Goal: Navigation & Orientation: Find specific page/section

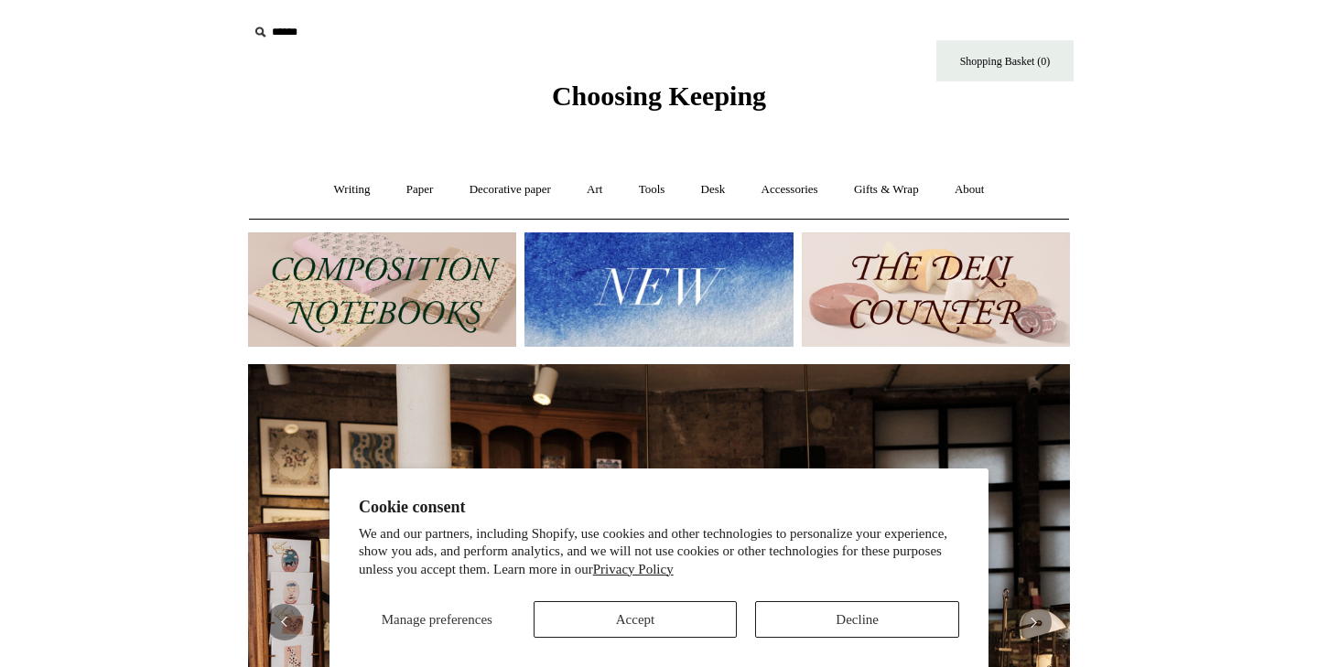
click at [811, 617] on button "Decline" at bounding box center [857, 619] width 204 height 37
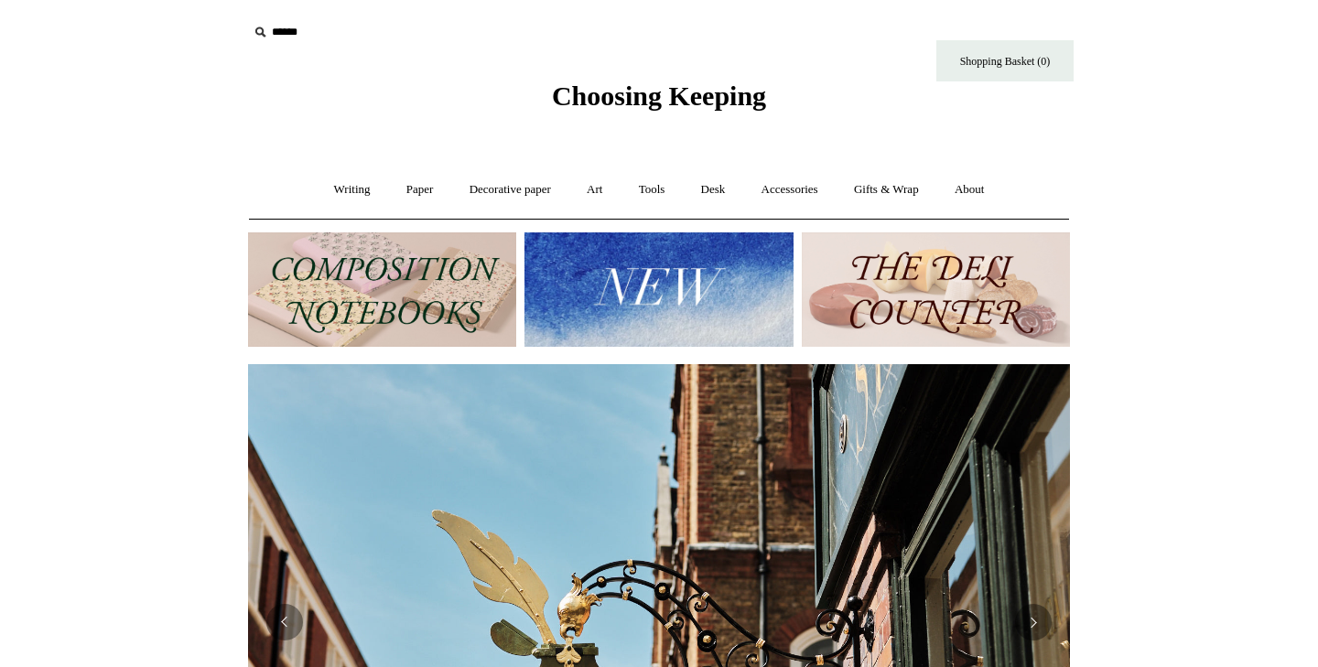
click at [619, 308] on img at bounding box center [658, 289] width 268 height 114
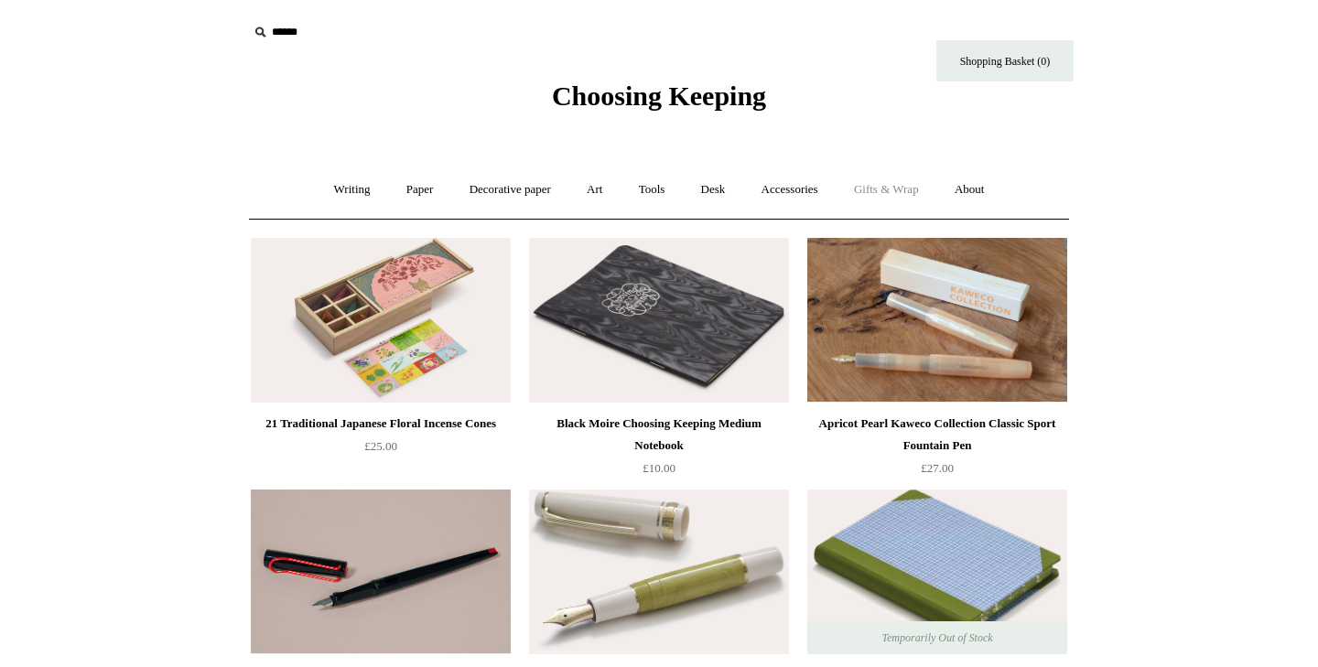
click at [890, 183] on link "Gifts & Wrap +" at bounding box center [886, 190] width 98 height 48
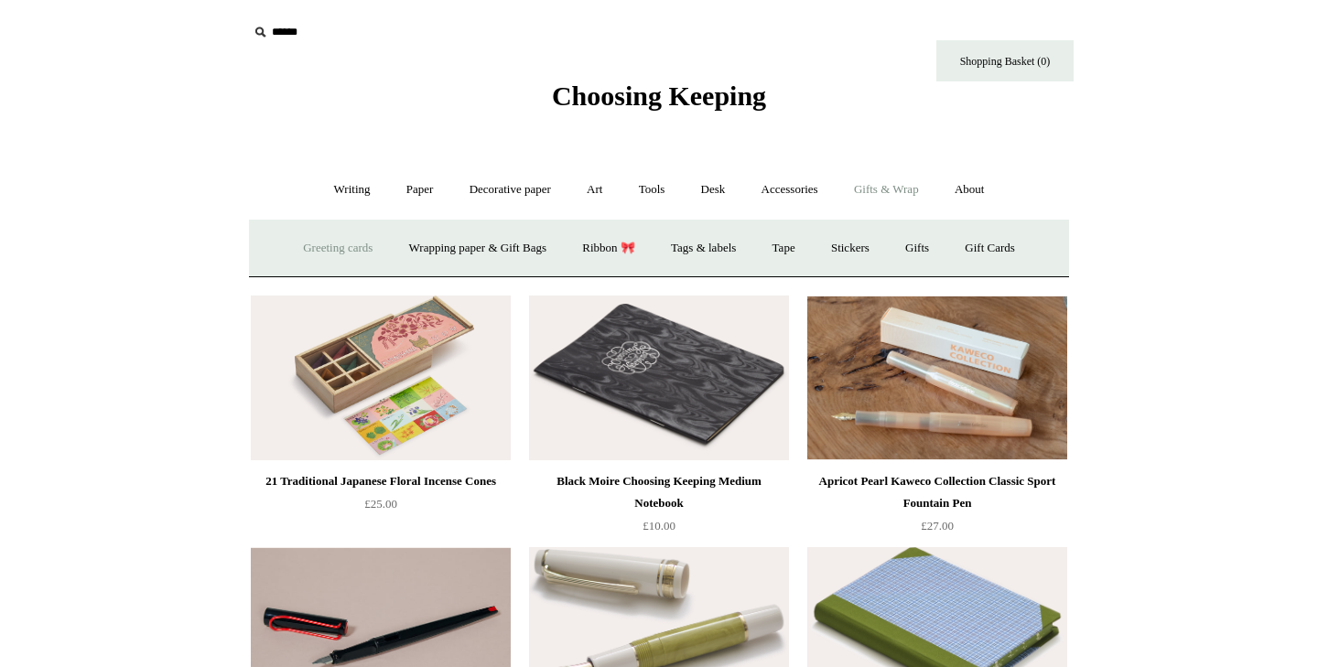
click at [307, 256] on link "Greeting cards +" at bounding box center [337, 248] width 102 height 48
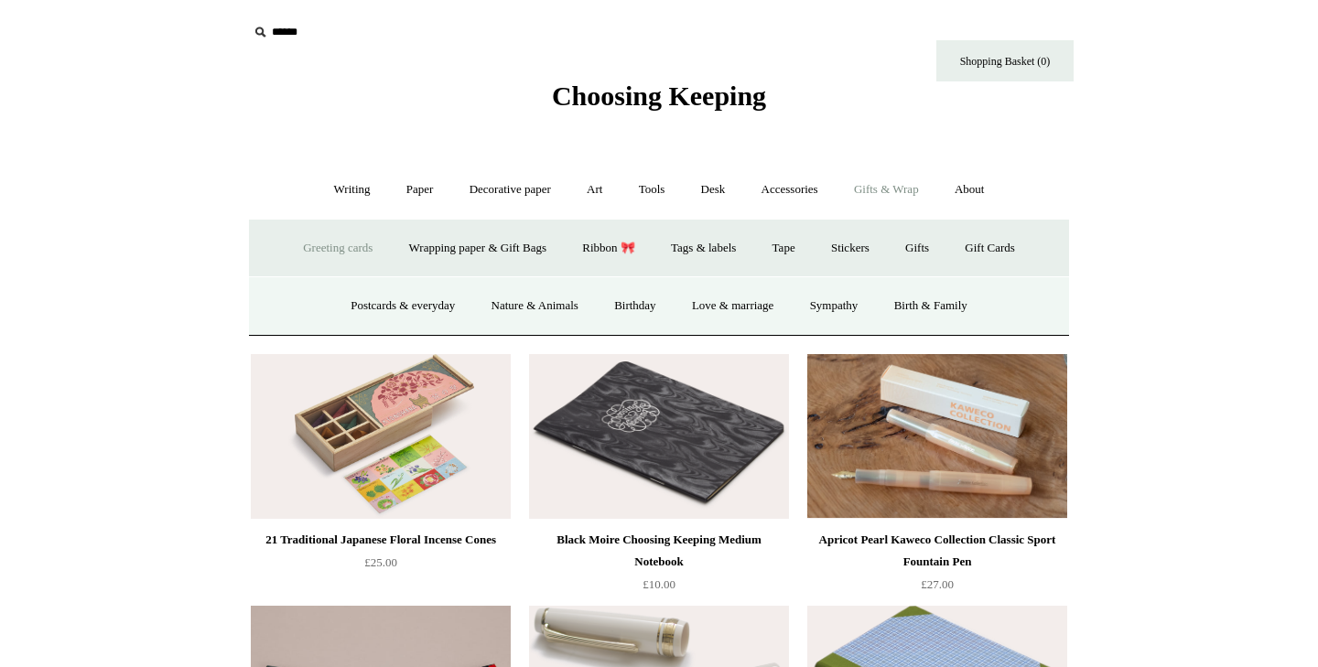
click at [313, 243] on link "Greeting cards -" at bounding box center [337, 248] width 102 height 48
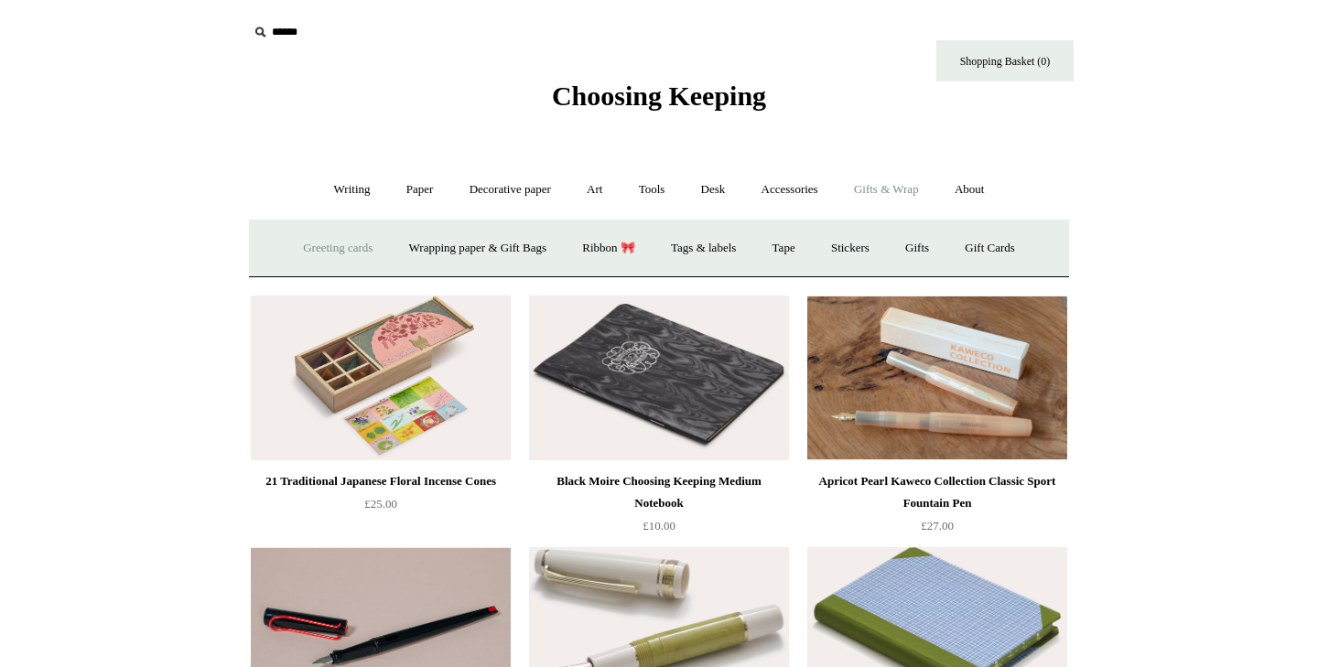
click at [313, 243] on link "Greeting cards +" at bounding box center [337, 248] width 102 height 48
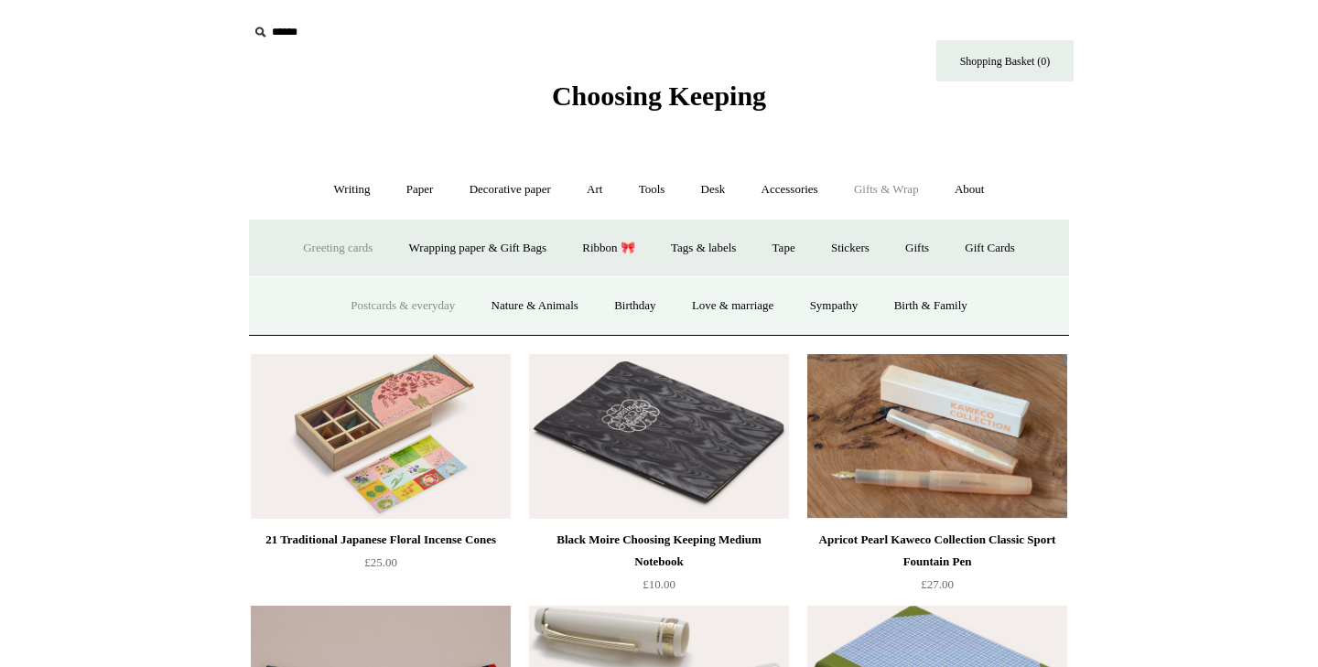
click at [337, 300] on link "Postcards & everyday" at bounding box center [402, 306] width 137 height 48
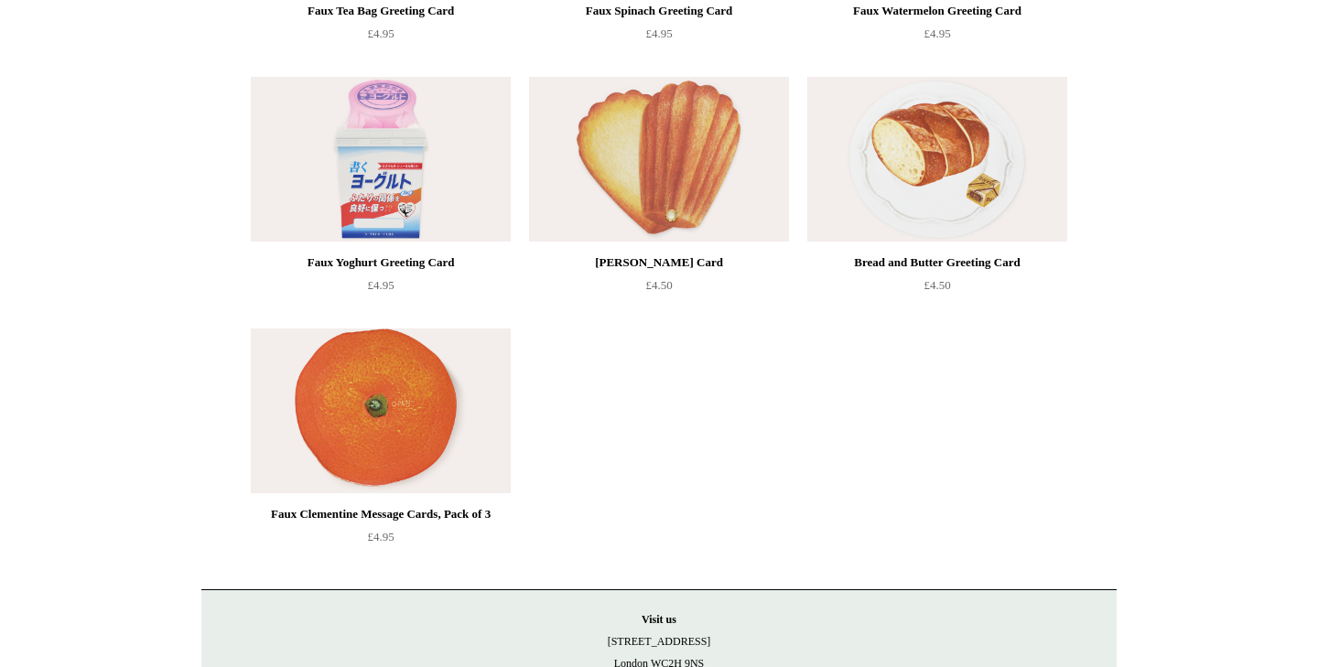
scroll to position [2175, 0]
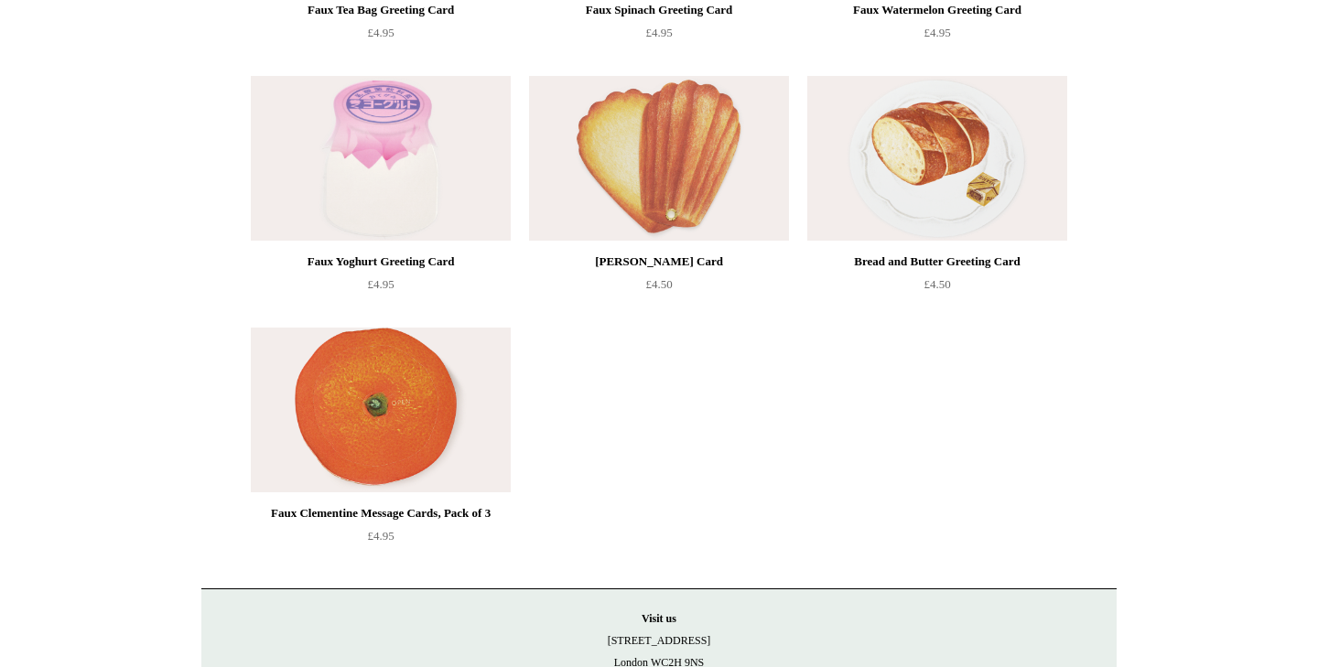
click at [339, 356] on img at bounding box center [381, 410] width 260 height 165
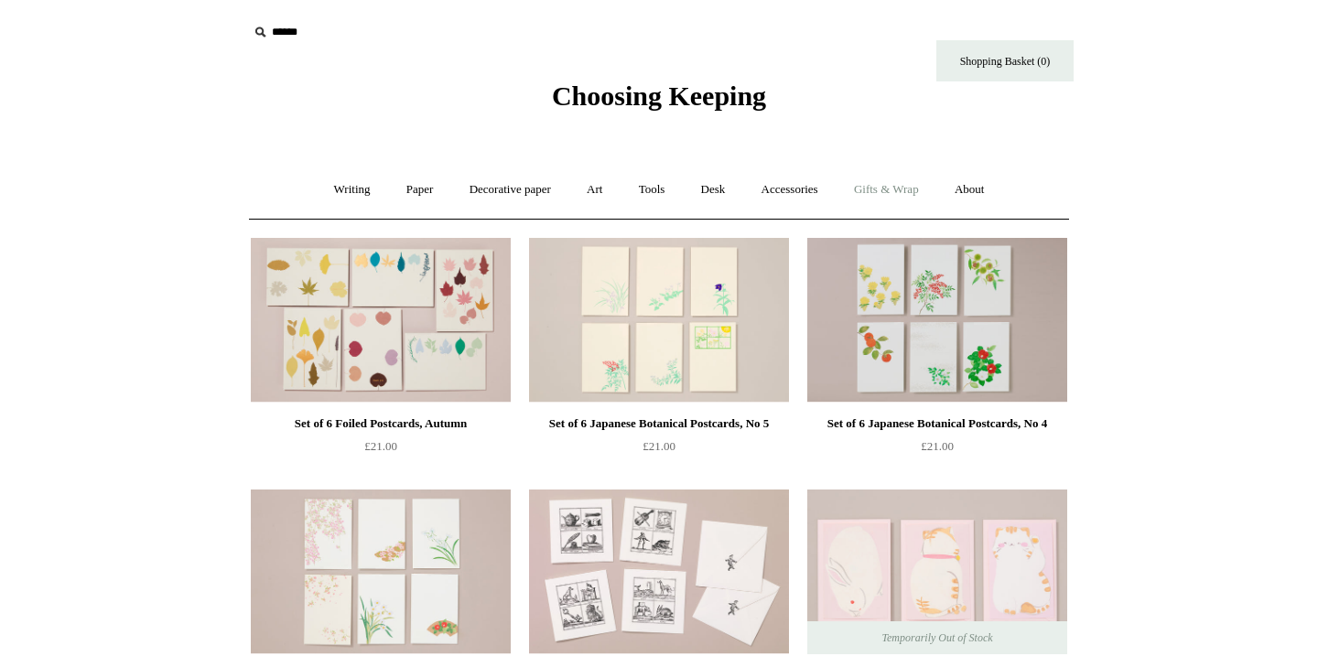
scroll to position [0, 0]
click at [882, 197] on link "Gifts & Wrap +" at bounding box center [886, 190] width 98 height 48
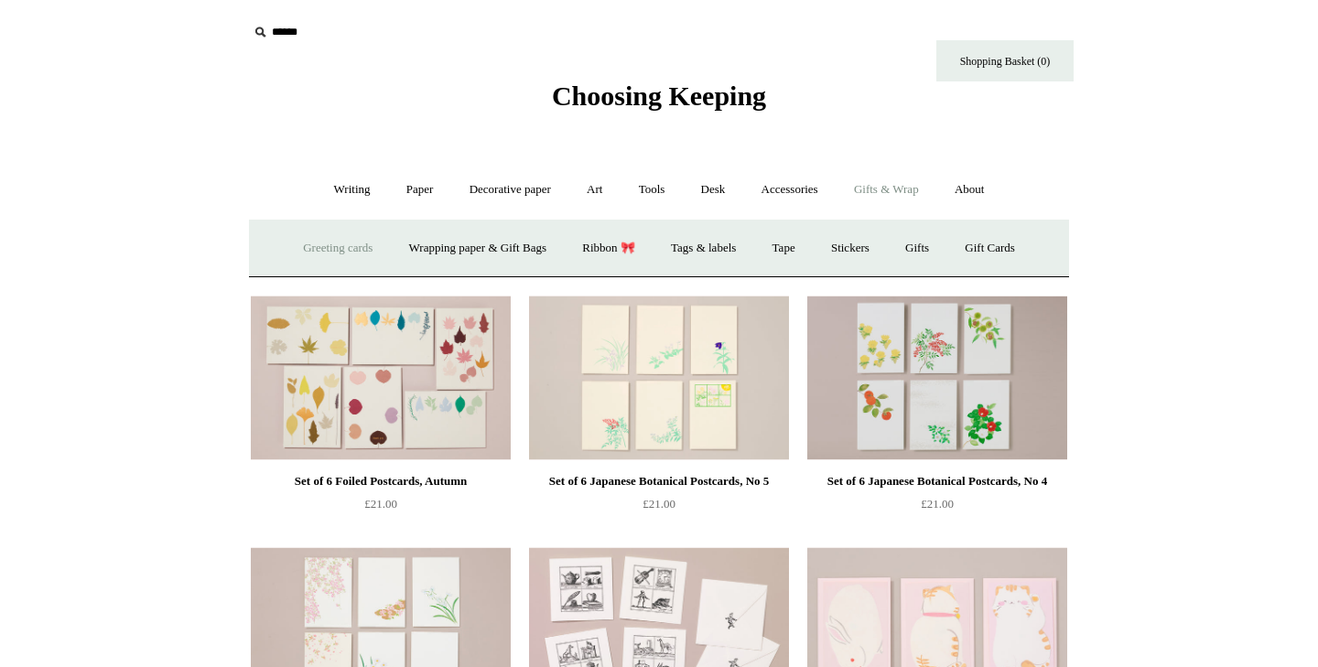
click at [333, 247] on link "Greeting cards +" at bounding box center [337, 248] width 102 height 48
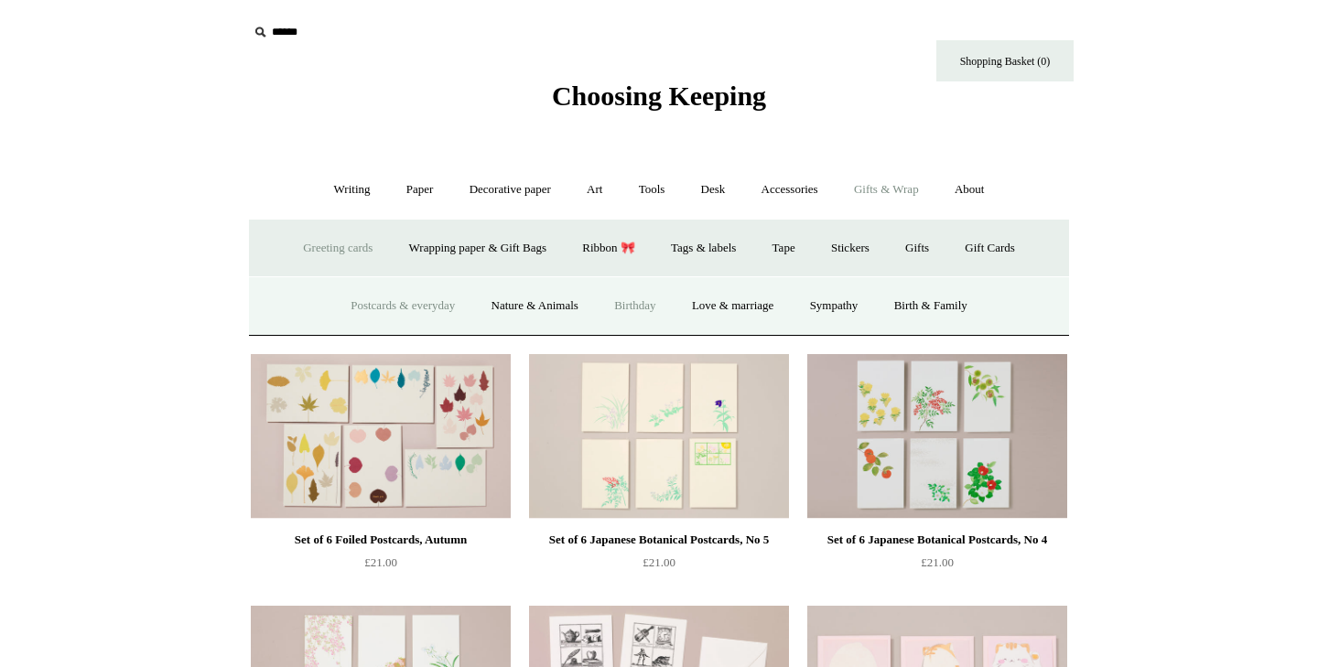
click at [613, 324] on link "Birthday" at bounding box center [634, 306] width 75 height 48
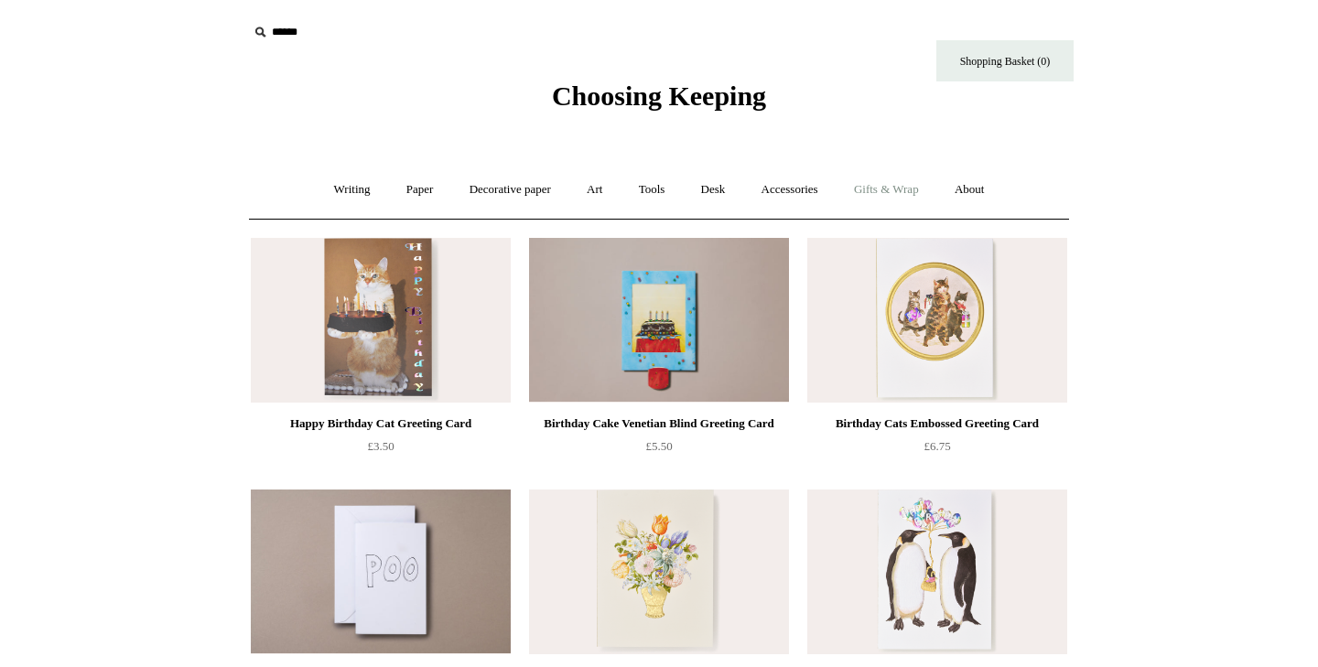
click at [880, 184] on link "Gifts & Wrap +" at bounding box center [886, 190] width 98 height 48
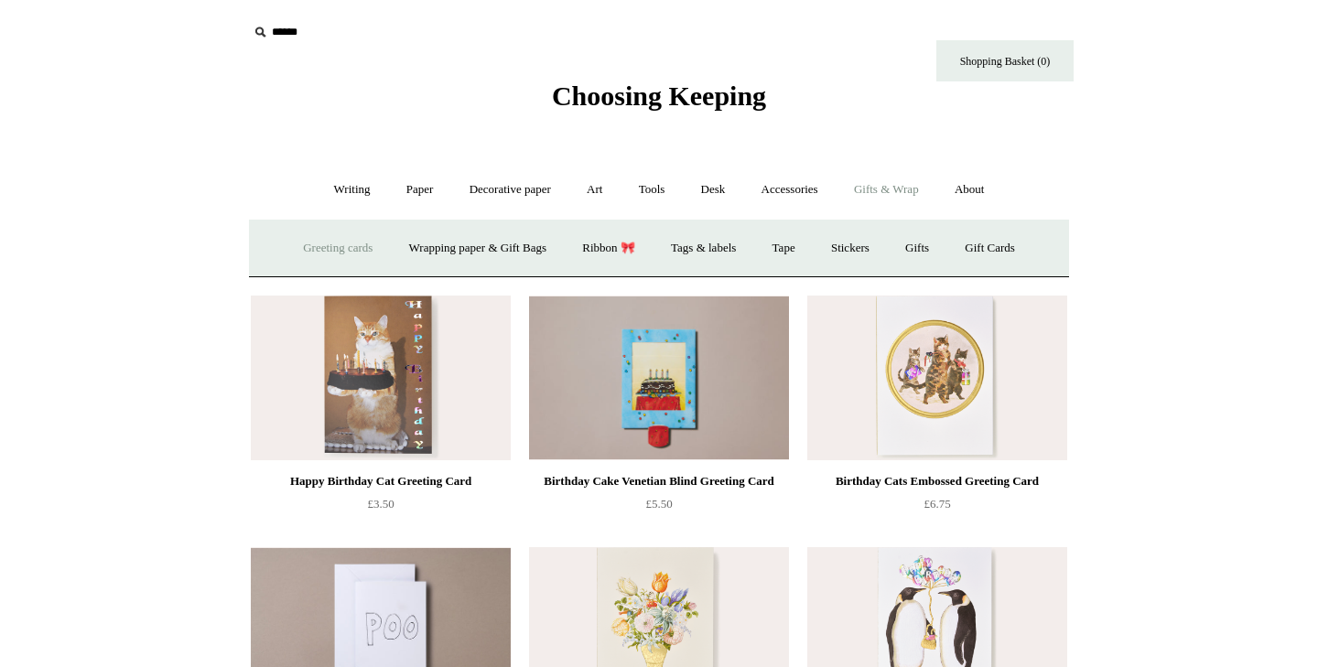
click at [324, 238] on link "Greeting cards +" at bounding box center [337, 248] width 102 height 48
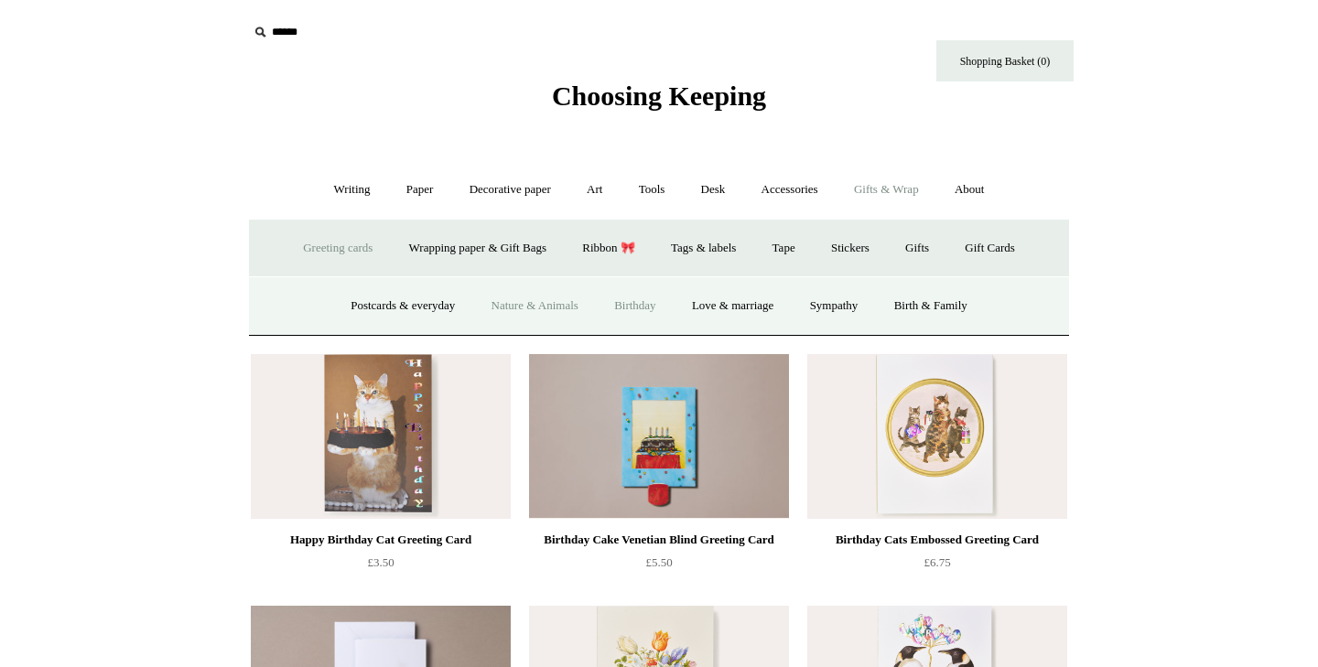
click at [546, 304] on link "Nature & Animals" at bounding box center [535, 306] width 120 height 48
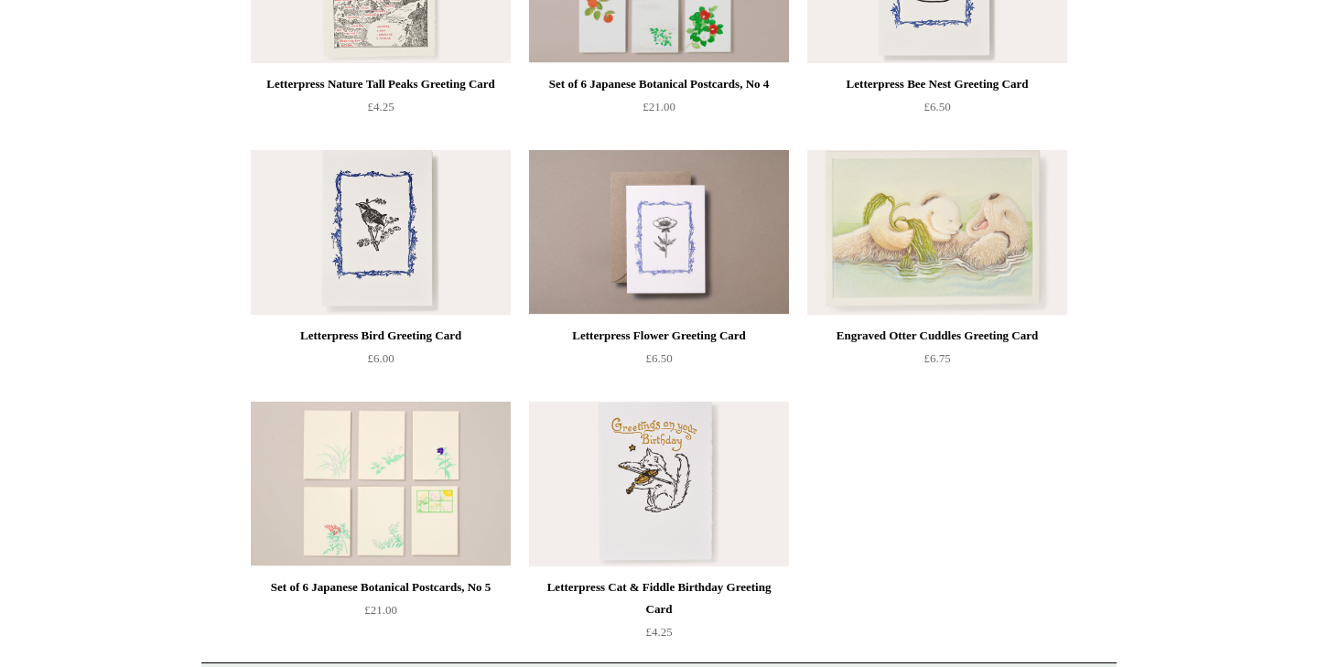
scroll to position [2935, 0]
